Goal: Find specific page/section: Find specific page/section

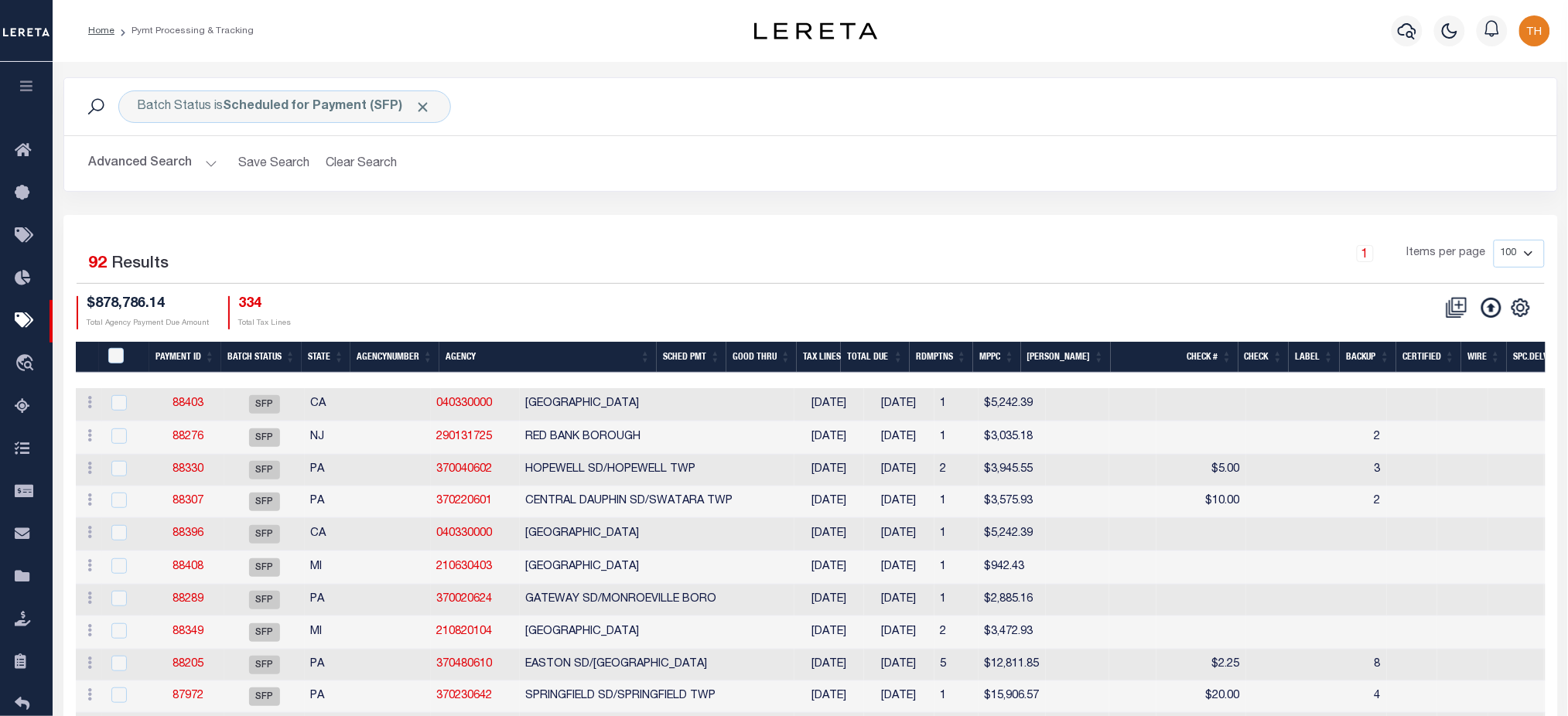
click at [30, 95] on button "button" at bounding box center [26, 88] width 53 height 53
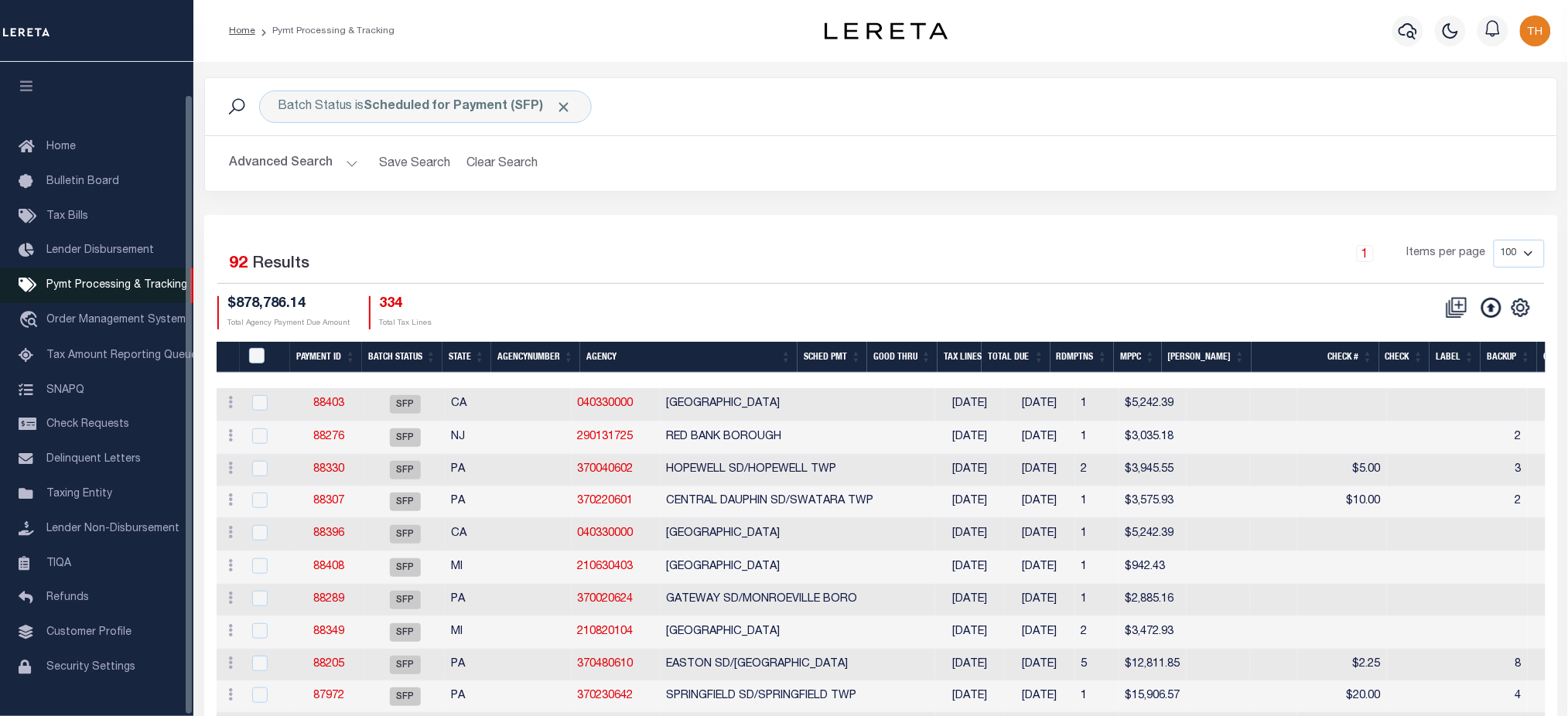
scroll to position [35, 0]
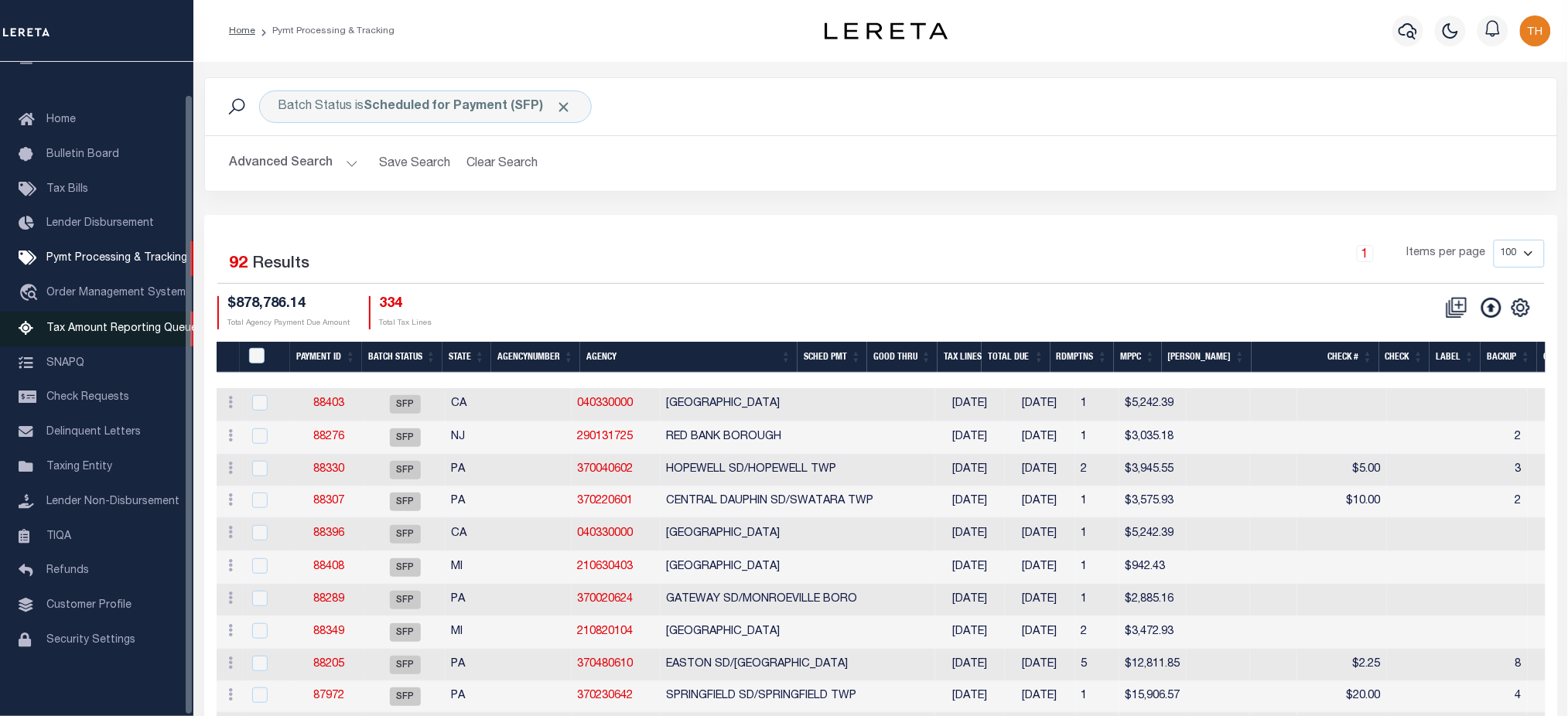
click at [96, 325] on span "Tax Amount Reporting Queue" at bounding box center [122, 328] width 151 height 11
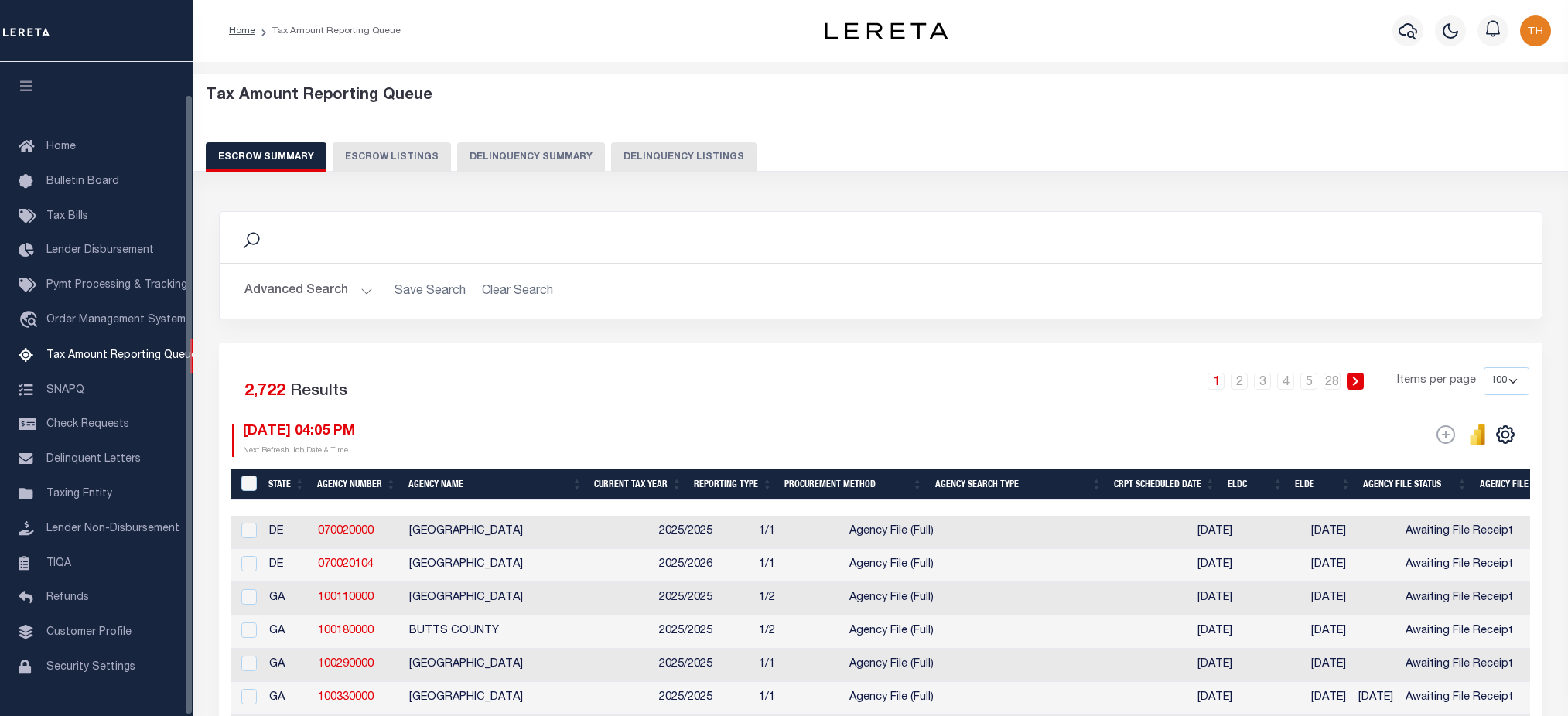
select select "100"
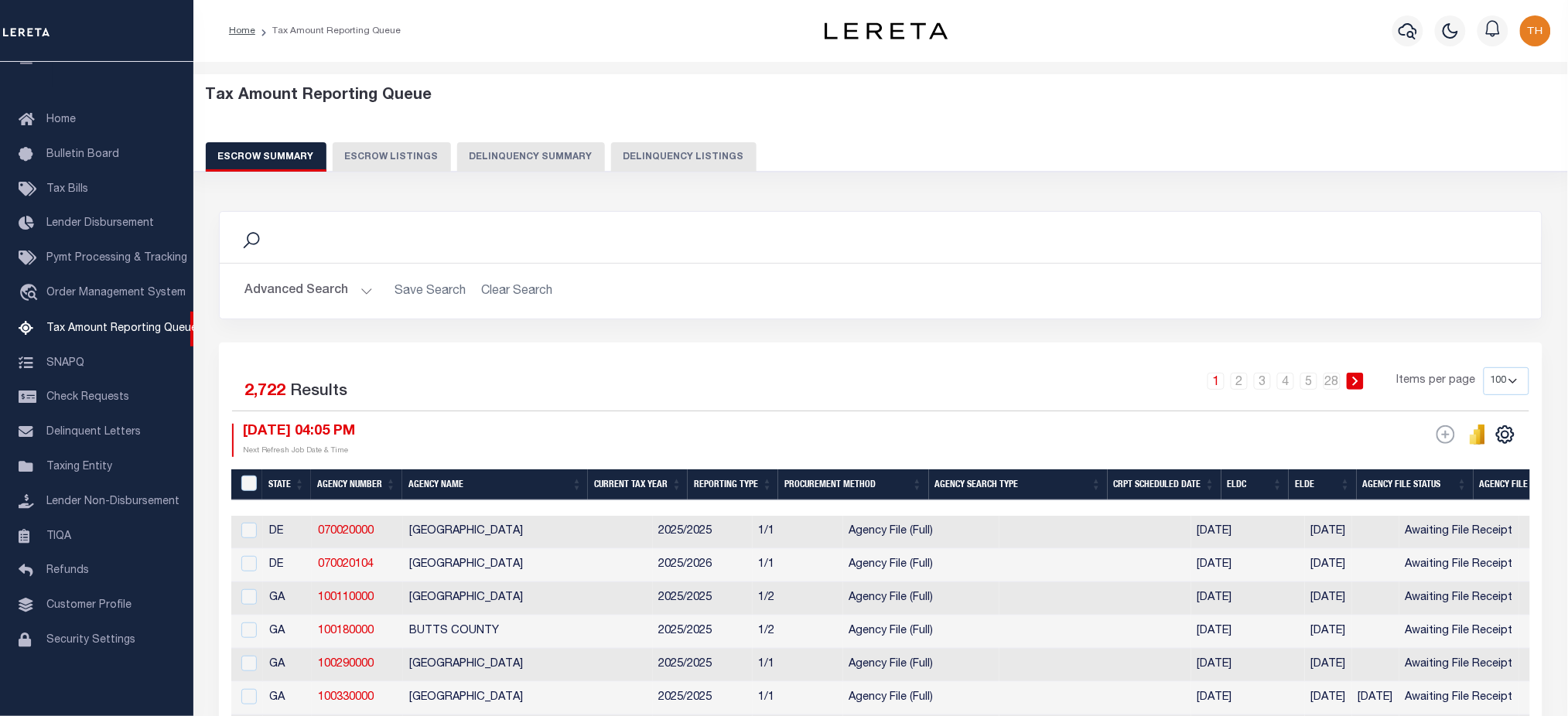
click at [531, 165] on button "Delinquency Summary" at bounding box center [531, 157] width 148 height 30
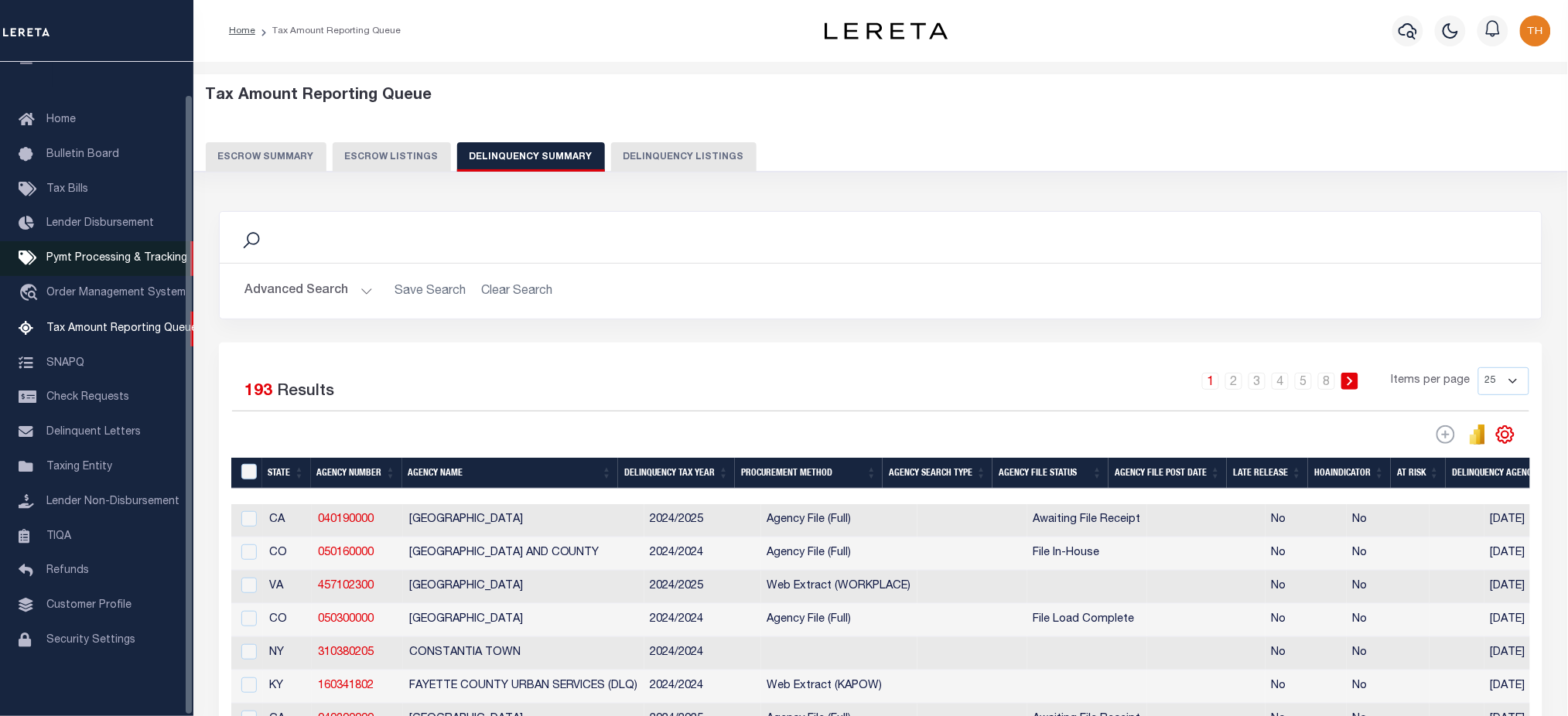
scroll to position [0, 0]
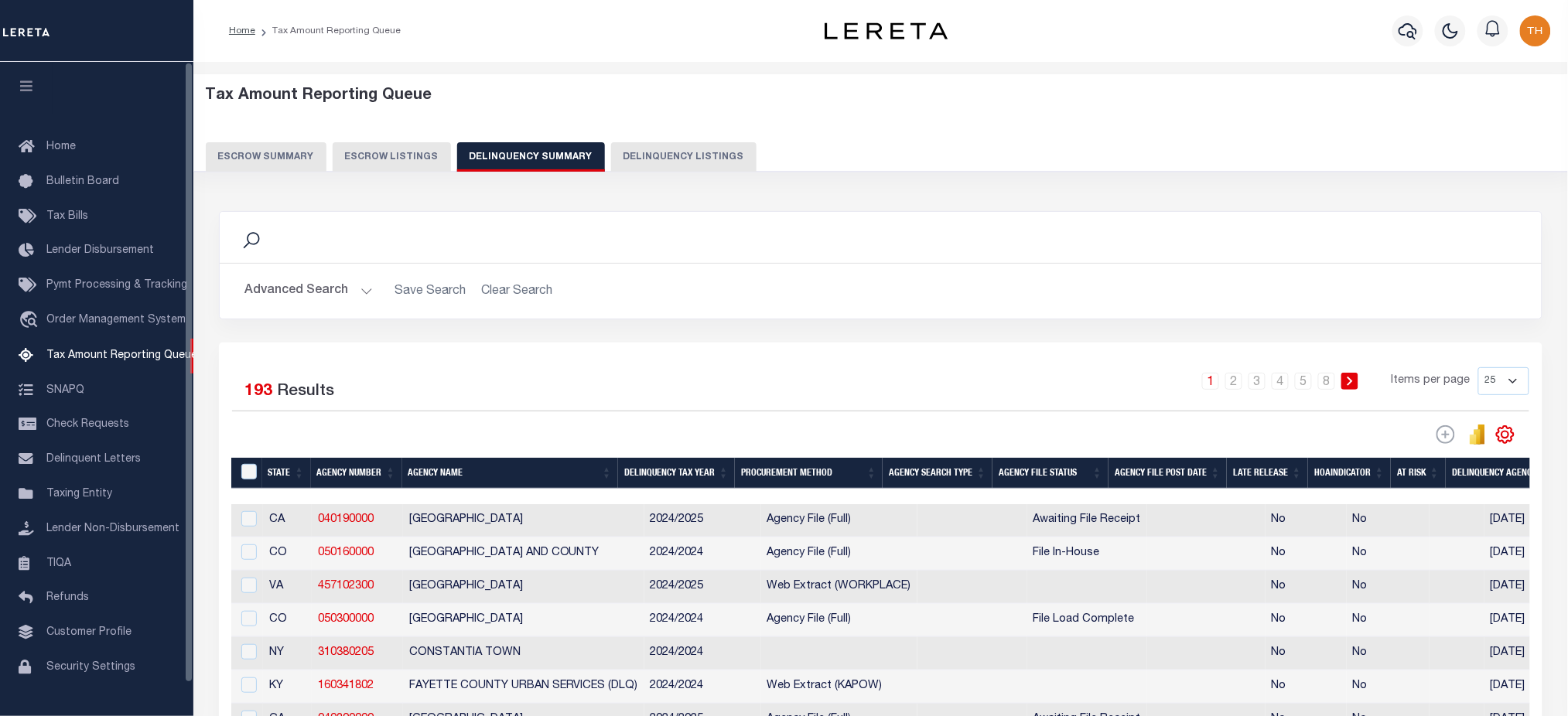
click at [34, 86] on icon "button" at bounding box center [26, 86] width 18 height 14
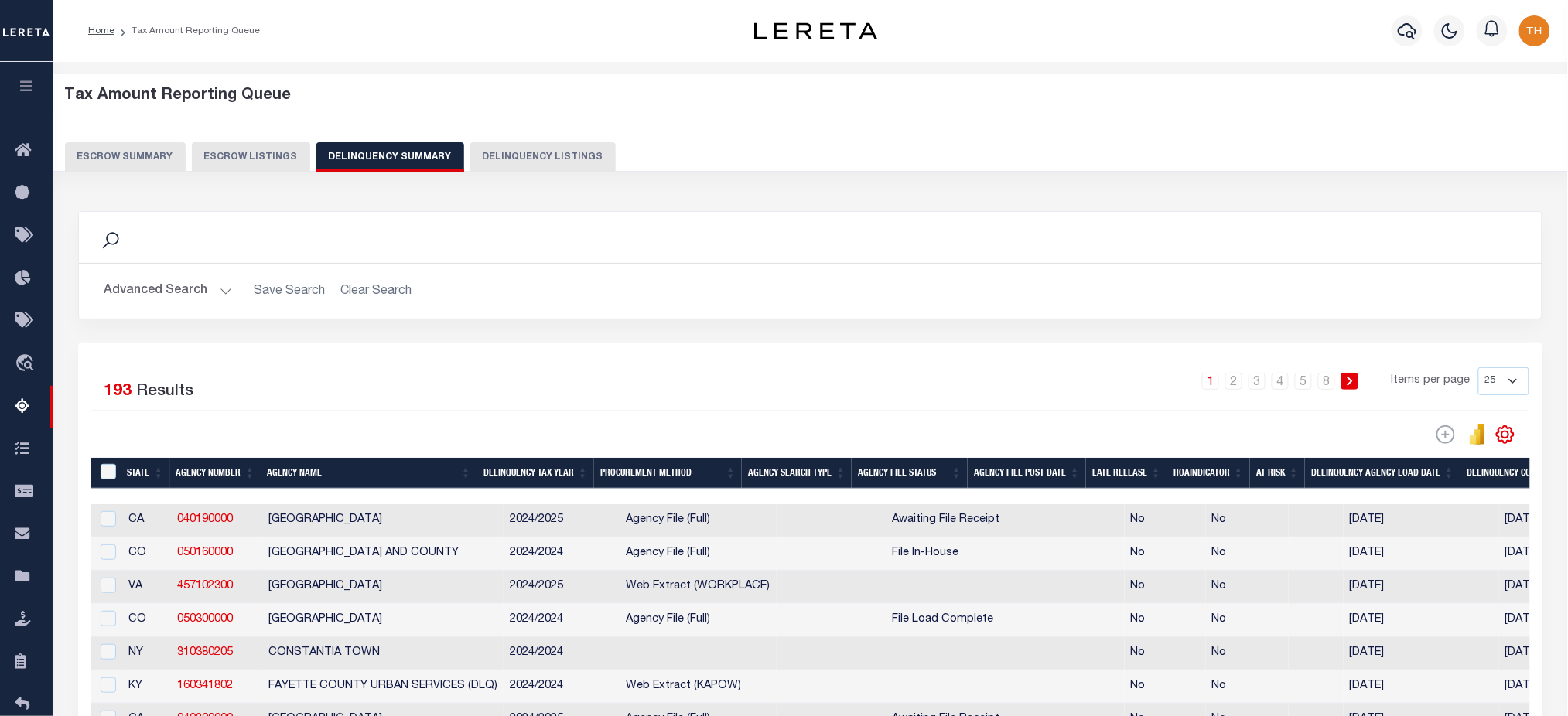
click at [544, 156] on button "Delinquency Listings" at bounding box center [543, 157] width 146 height 30
select select "100"
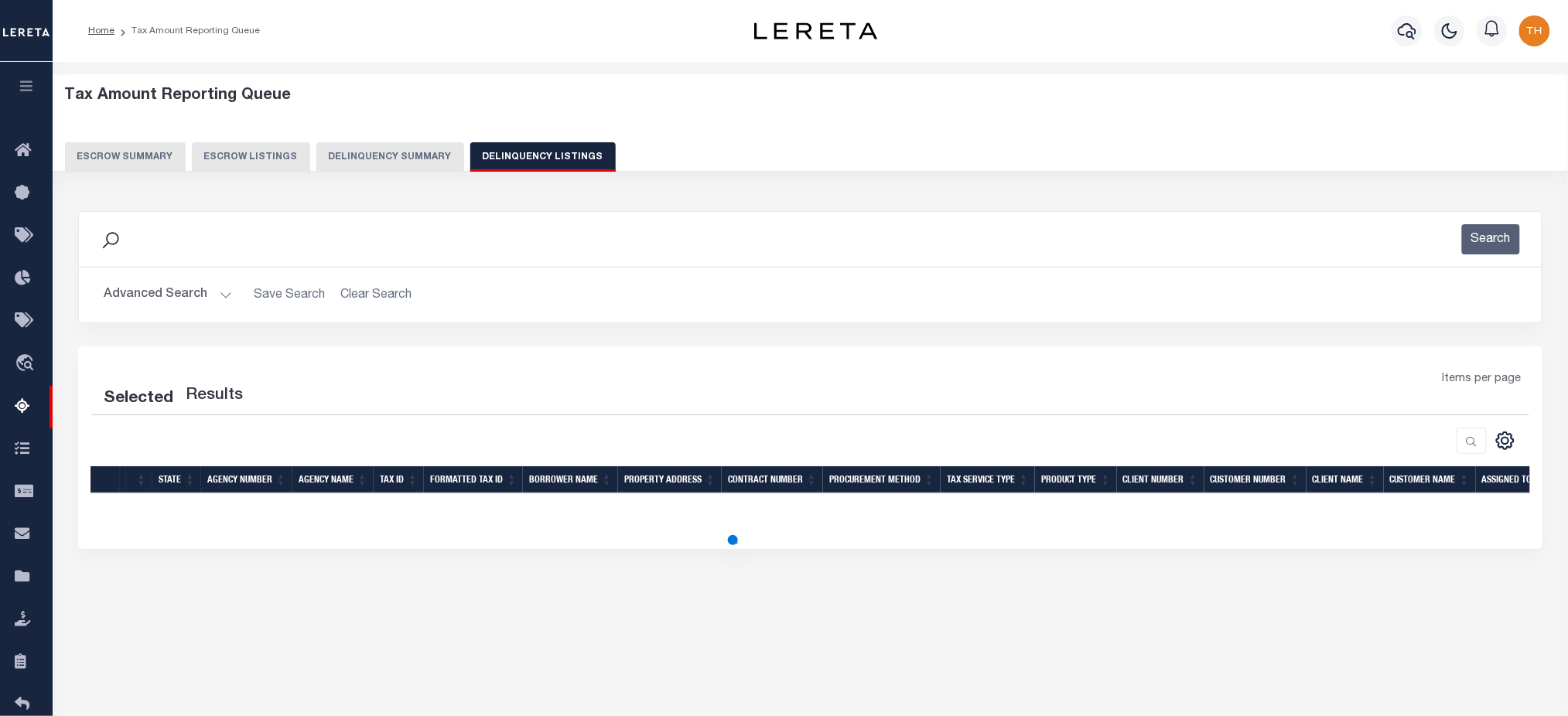
select select "100"
